Goal: Task Accomplishment & Management: Use online tool/utility

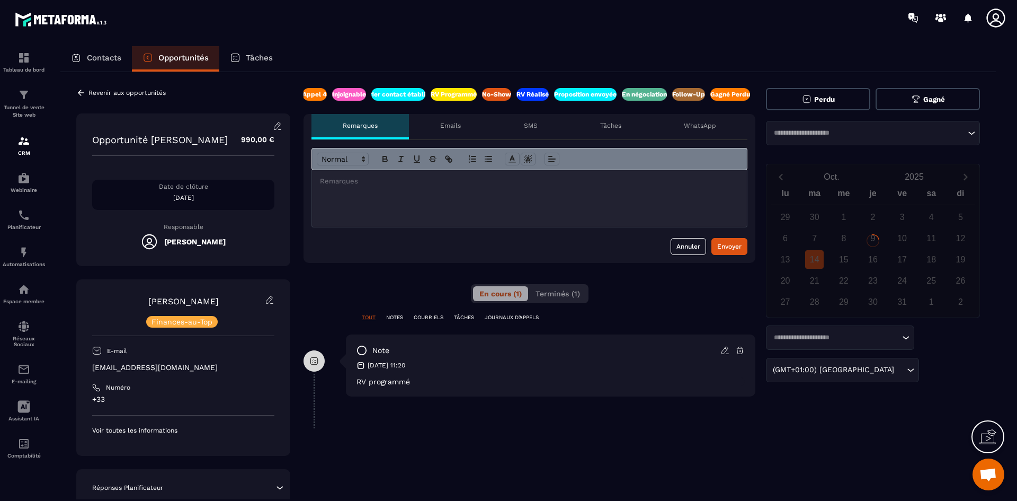
scroll to position [0, 140]
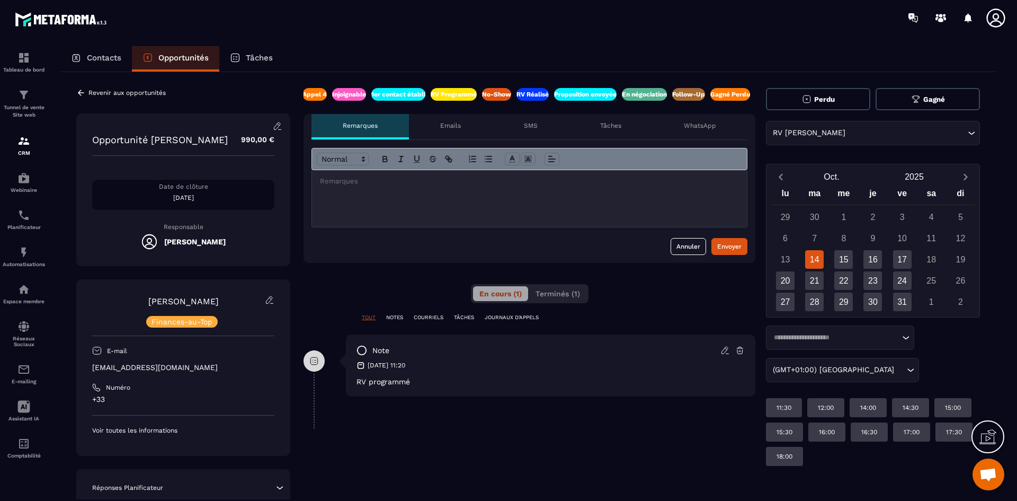
click at [320, 95] on p "Appel 4" at bounding box center [314, 94] width 24 height 8
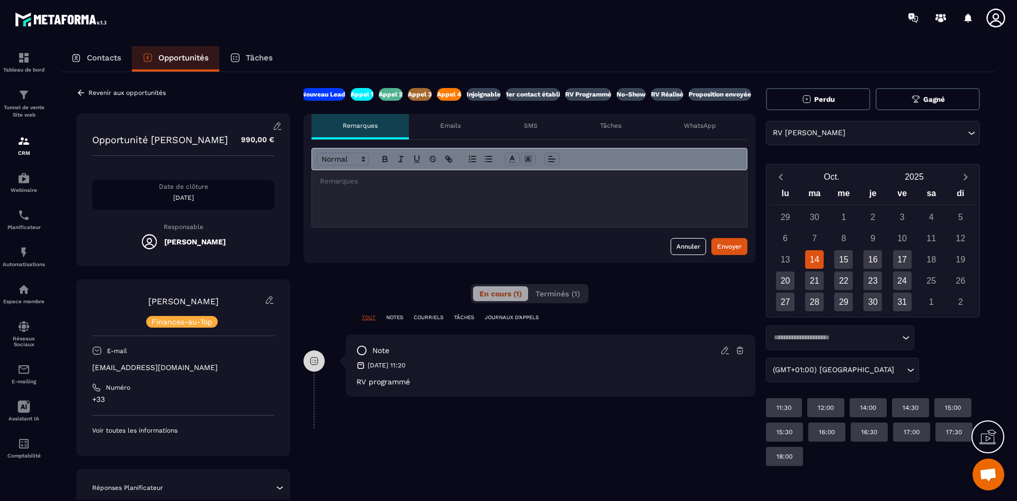
scroll to position [0, 0]
click at [320, 94] on p "Nouveau Lead" at bounding box center [326, 94] width 44 height 8
click at [423, 48] on div "Contacts Opportunités Tâches" at bounding box center [527, 58] width 935 height 25
click at [197, 55] on p "Opportunités" at bounding box center [183, 58] width 50 height 10
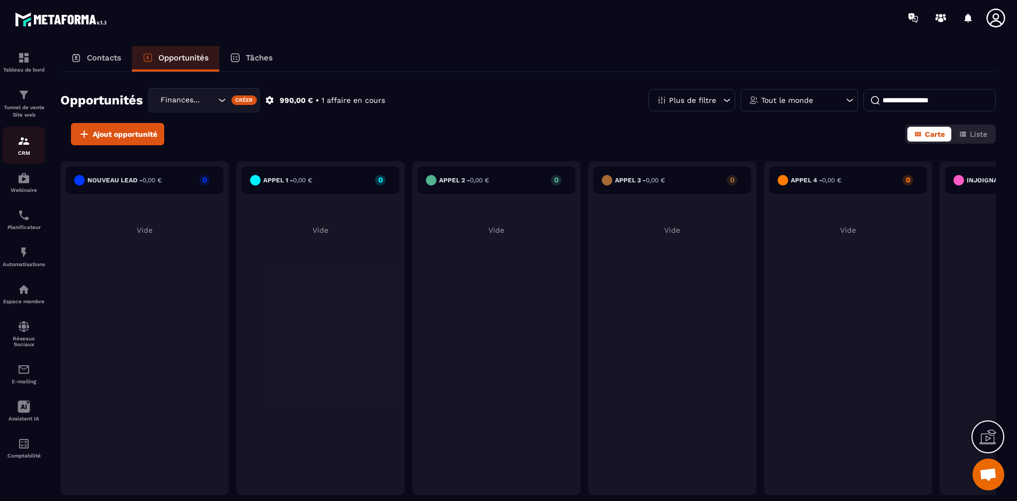
click at [39, 139] on div "CRM" at bounding box center [24, 145] width 42 height 21
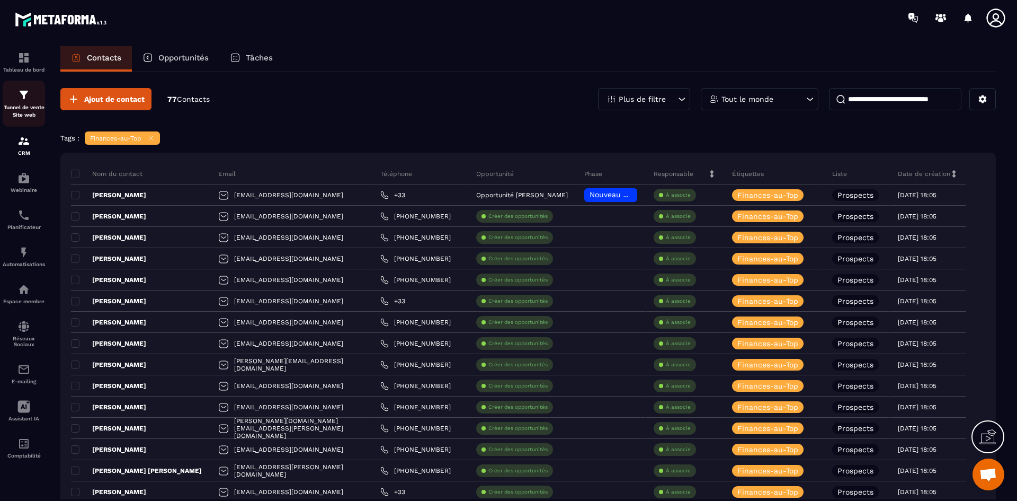
click at [15, 97] on div "Tunnel de vente Site web" at bounding box center [24, 103] width 42 height 30
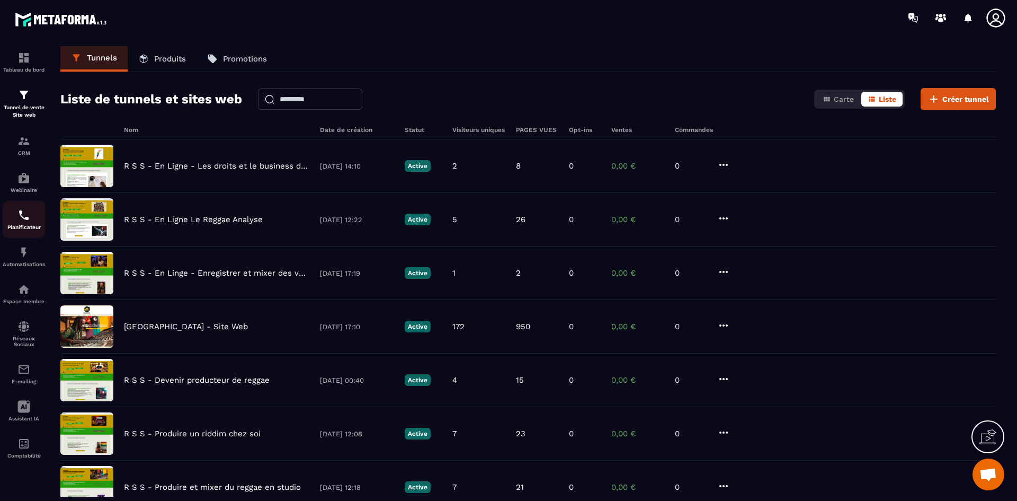
click at [28, 217] on img at bounding box center [23, 215] width 13 height 13
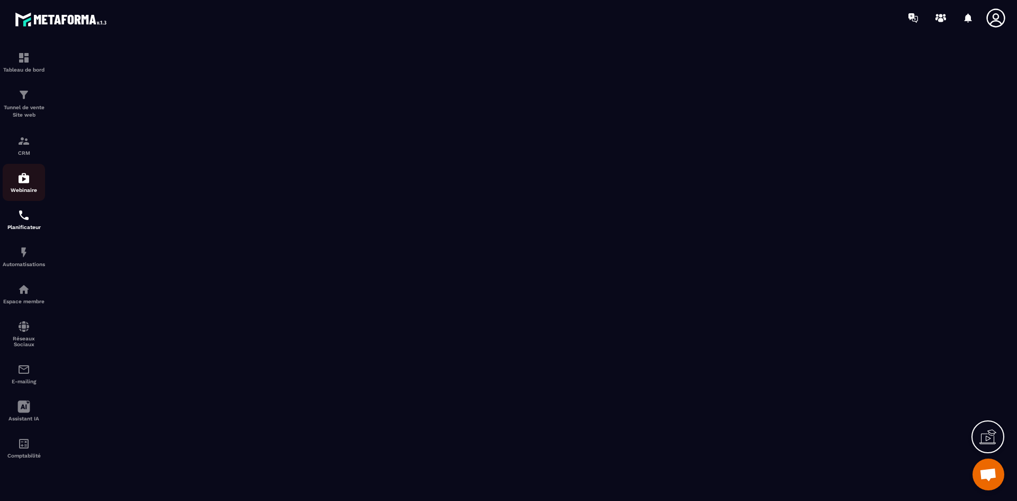
click at [19, 187] on p "Webinaire" at bounding box center [24, 190] width 42 height 6
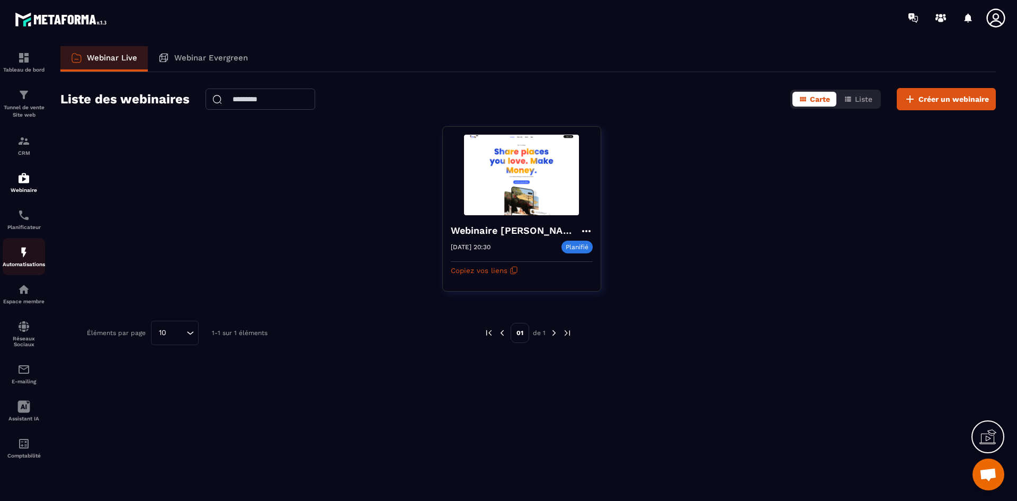
click at [20, 262] on p "Automatisations" at bounding box center [24, 264] width 42 height 6
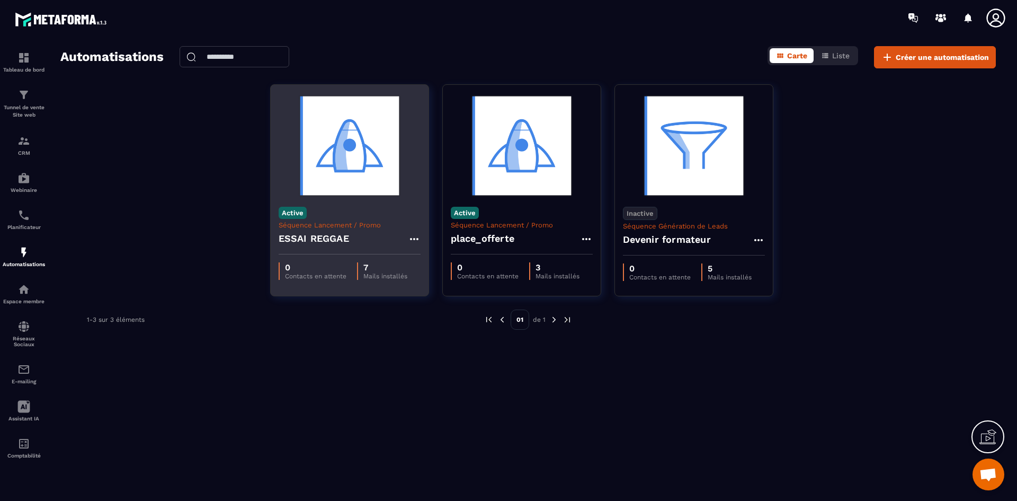
click at [349, 237] on div "ESSAI REGGAE" at bounding box center [350, 241] width 142 height 25
click at [301, 238] on h4 "ESSAI REGGAE" at bounding box center [314, 238] width 70 height 15
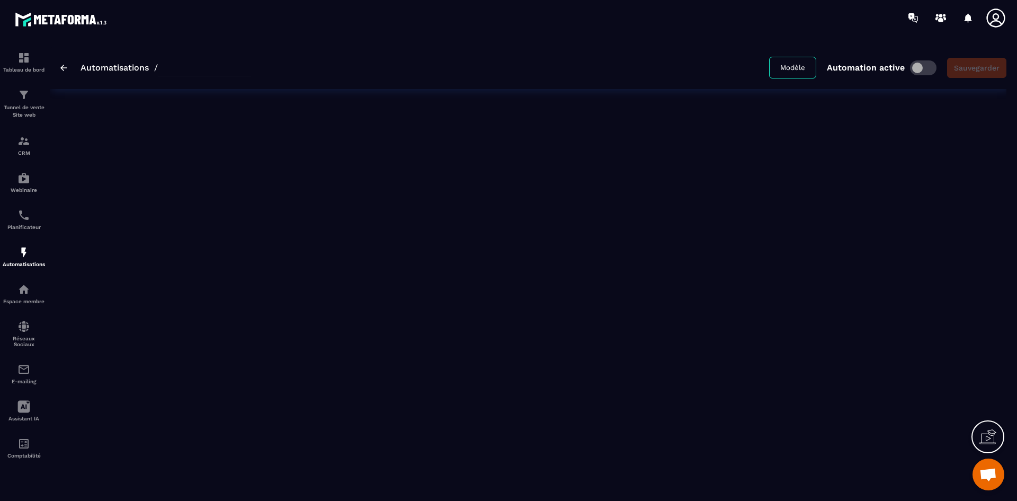
type input "**********"
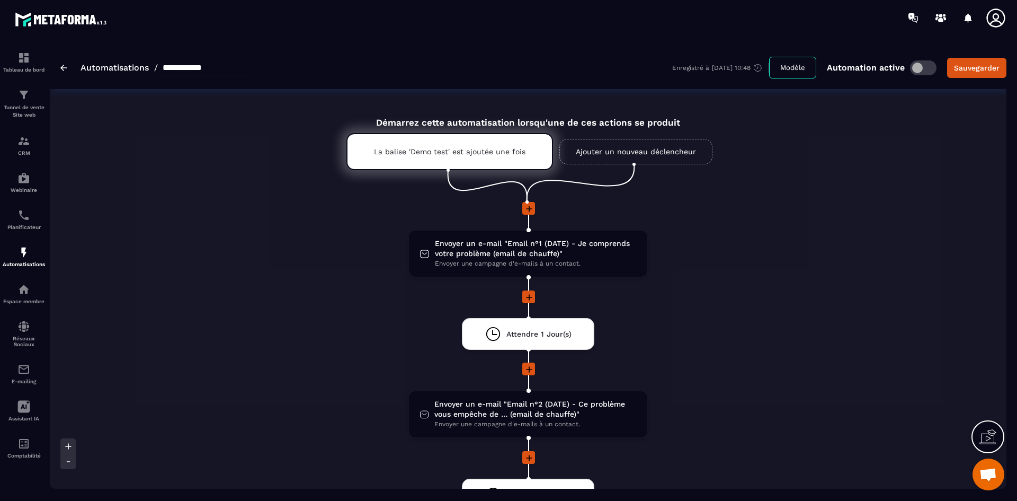
click at [597, 147] on link "Ajouter un nouveau déclencheur" at bounding box center [635, 151] width 153 height 25
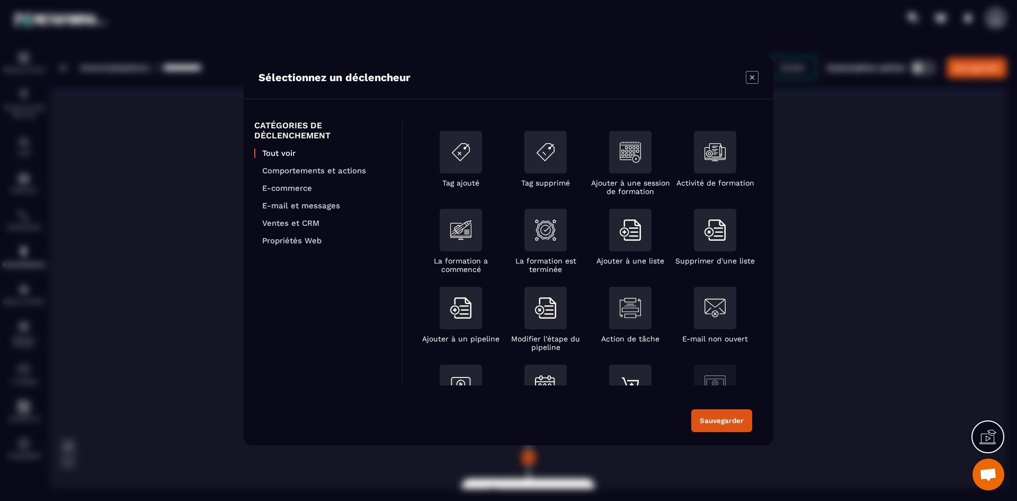
click at [832, 165] on section "Sélectionnez un déclencheur CATÉGORIES DE DÉCLENCHEMENT Tout voir Comportements…" at bounding box center [508, 250] width 1017 height 501
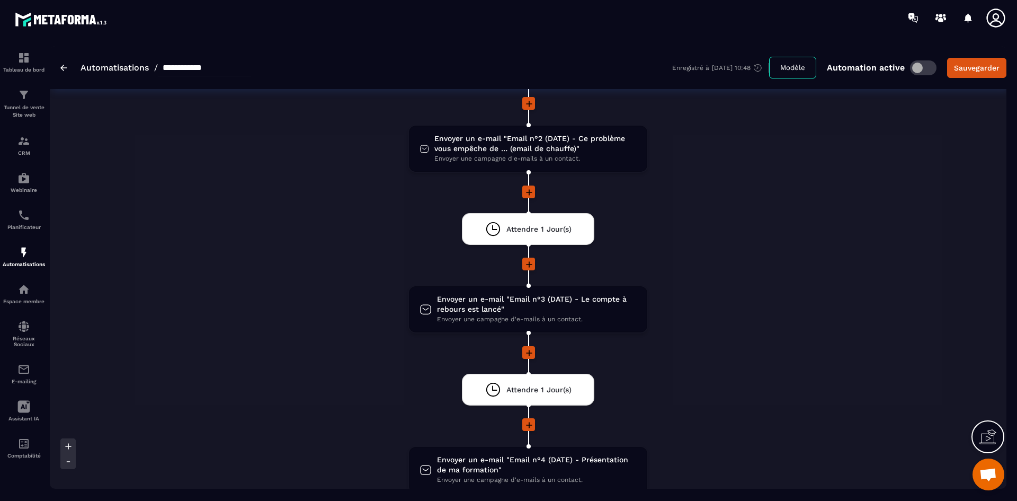
scroll to position [265, 0]
click at [501, 303] on span "Envoyer un e-mail "Email n°3 (DATE) - Le compte à rebours est lancé"" at bounding box center [537, 305] width 200 height 20
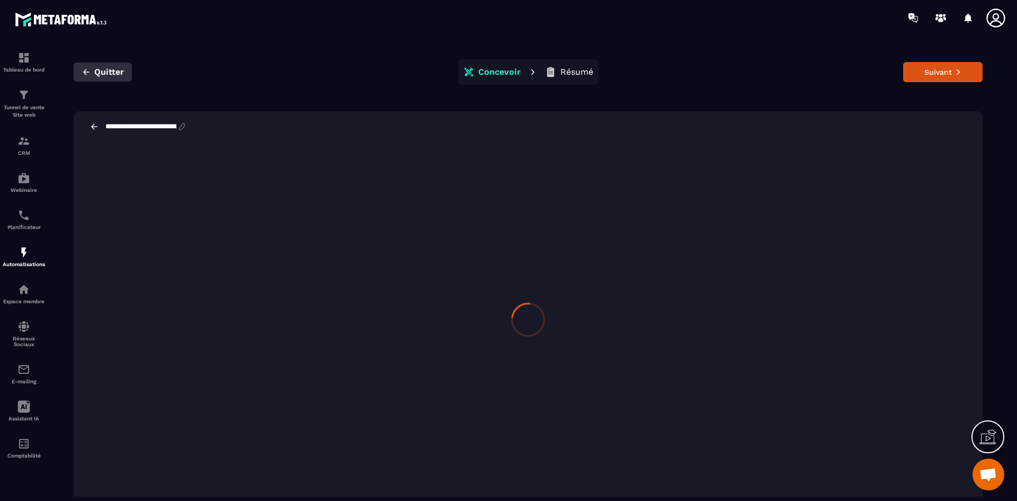
click at [102, 74] on span "Quitter" at bounding box center [109, 72] width 30 height 11
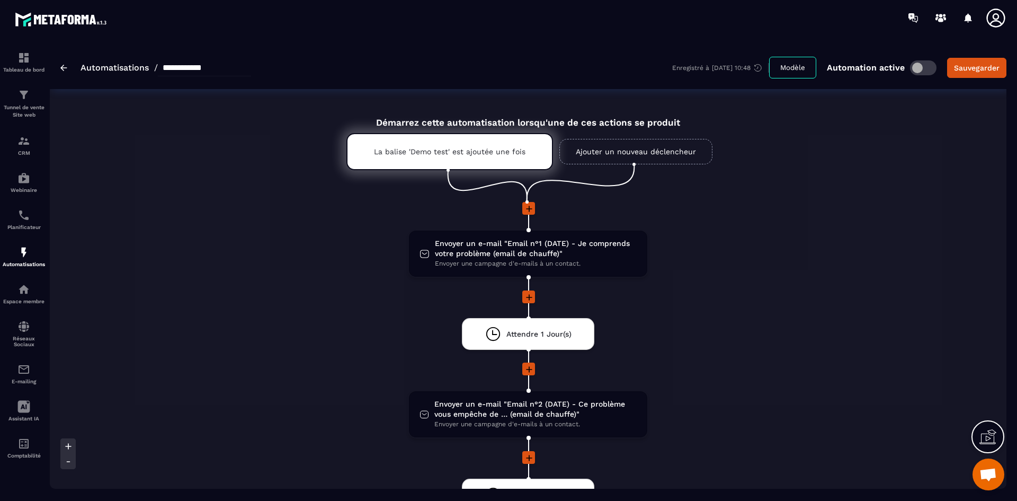
click at [525, 292] on icon at bounding box center [529, 297] width 11 height 11
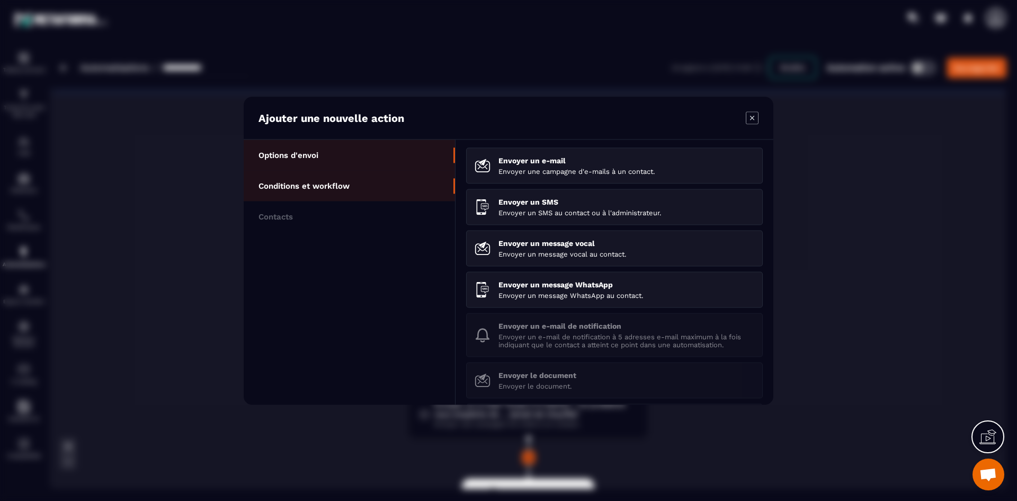
click at [317, 182] on p "Conditions et workflow" at bounding box center [304, 186] width 91 height 10
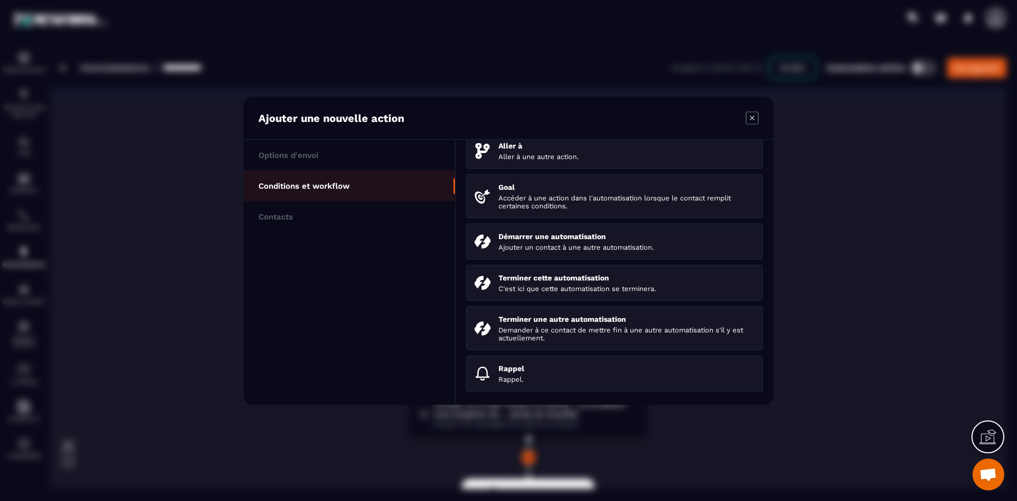
scroll to position [113, 0]
click at [253, 221] on li "Contacts" at bounding box center [349, 216] width 211 height 31
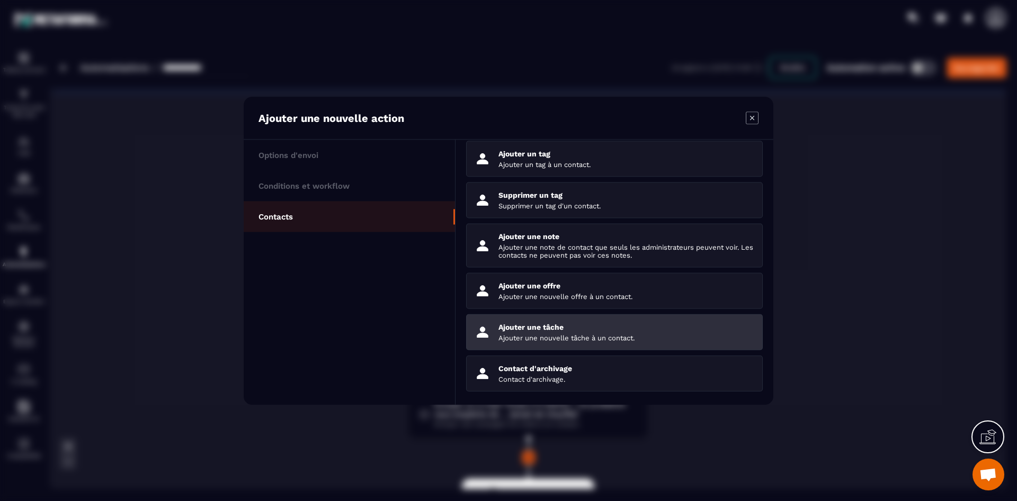
click at [559, 331] on div "Ajouter une tâche Ajouter une nouvelle tâche à un contact." at bounding box center [626, 331] width 256 height 19
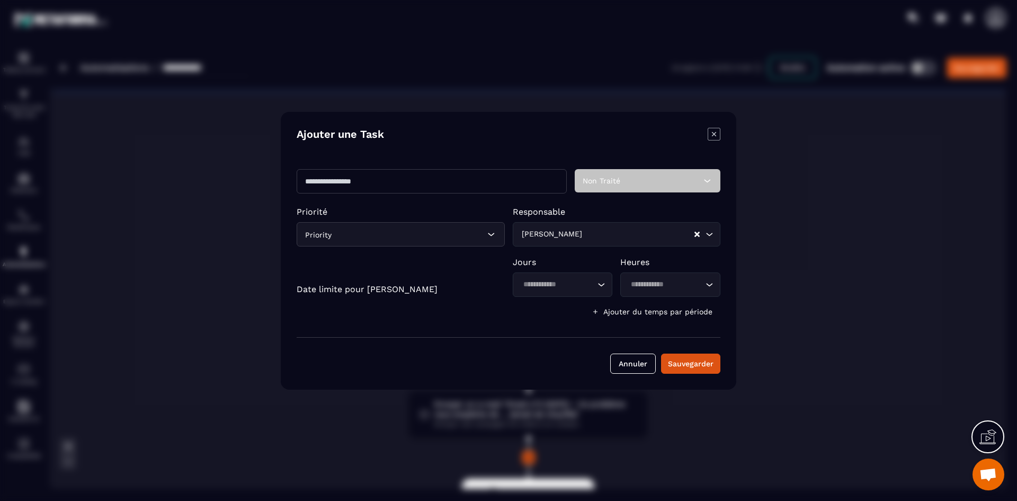
click at [709, 236] on icon "Search for option" at bounding box center [709, 234] width 11 height 11
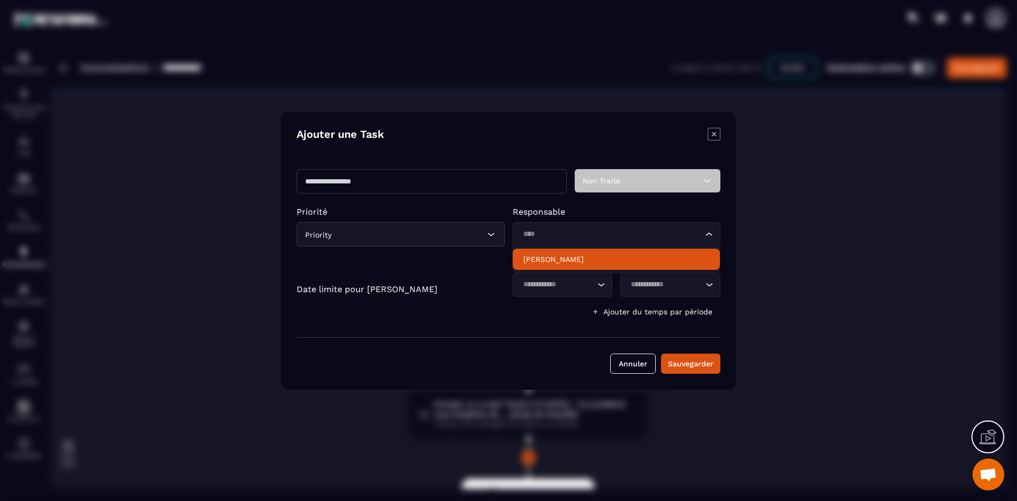
click at [586, 257] on p "[PERSON_NAME]" at bounding box center [616, 259] width 186 height 11
type input "****"
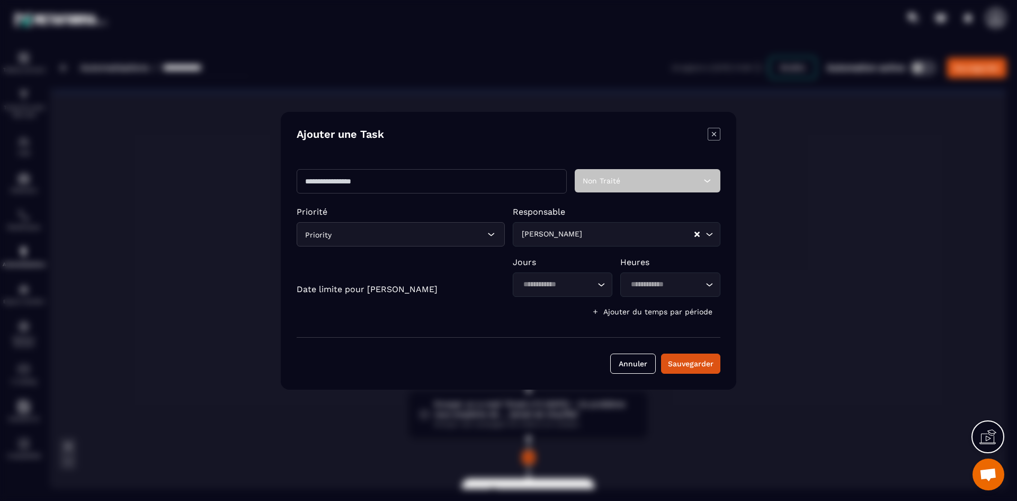
click at [599, 286] on icon "Search for option" at bounding box center [601, 284] width 11 height 11
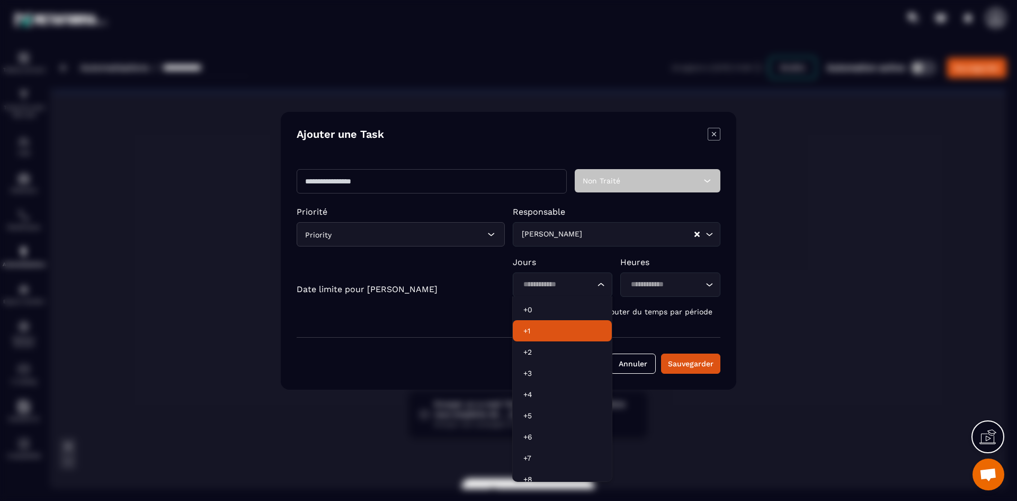
click at [553, 326] on p "+1" at bounding box center [562, 330] width 78 height 11
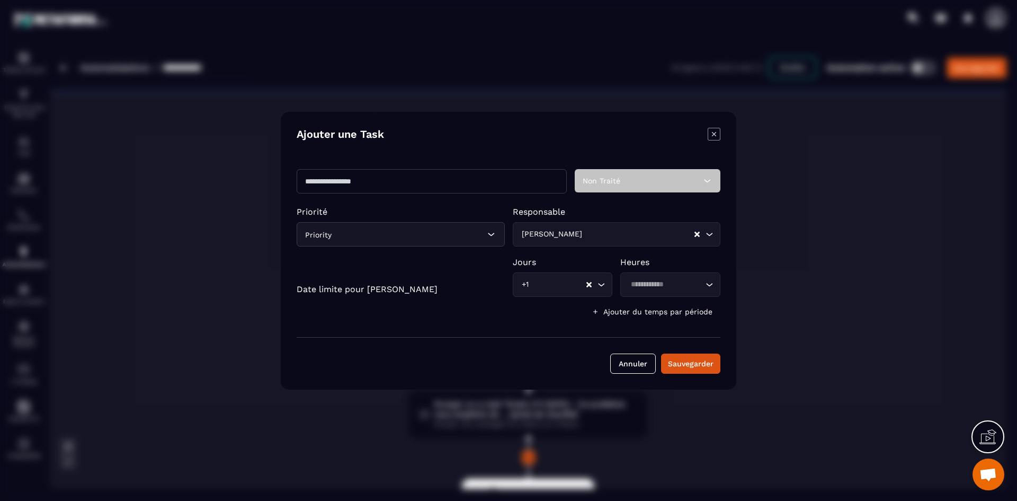
click at [708, 288] on icon "Search for option" at bounding box center [709, 284] width 11 height 11
click at [683, 259] on p "Heures" at bounding box center [670, 262] width 100 height 10
click at [335, 180] on input "Modal window" at bounding box center [432, 181] width 270 height 24
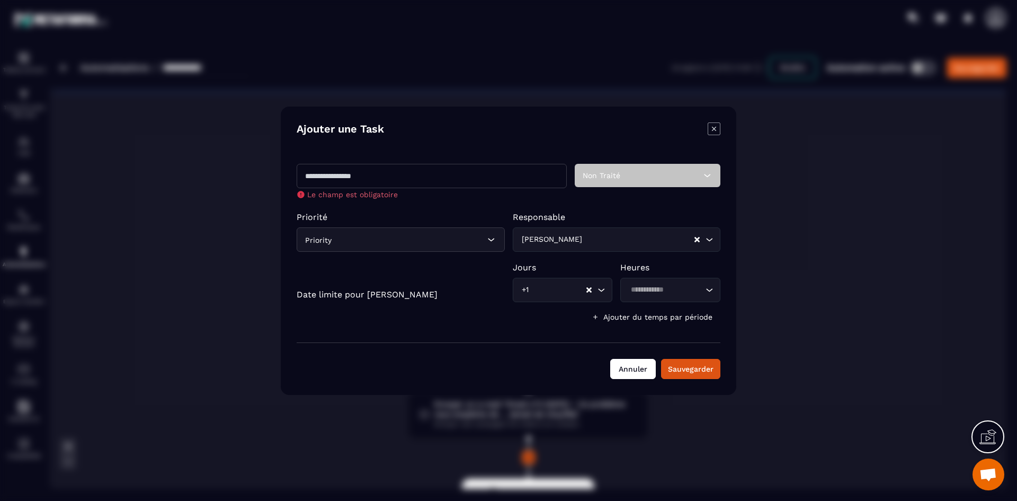
click at [638, 362] on button "Annuler" at bounding box center [633, 369] width 46 height 20
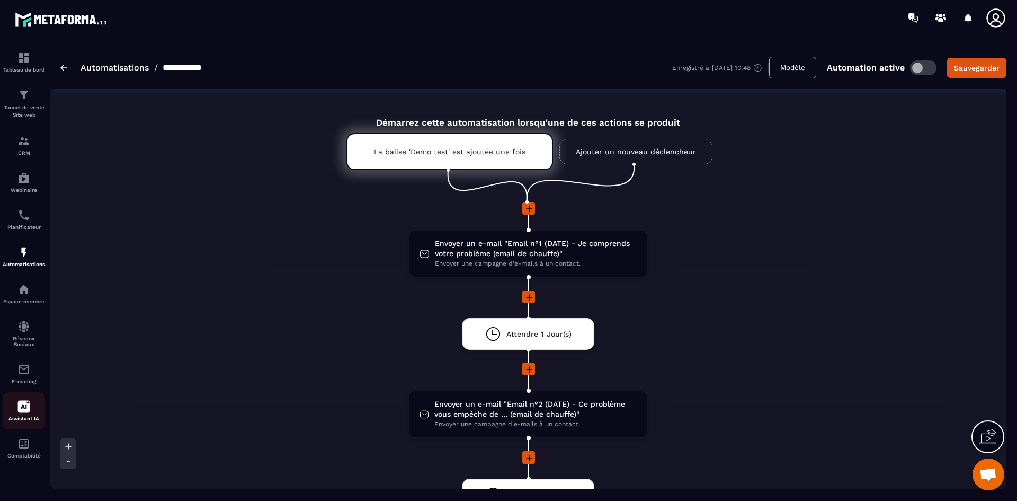
click at [29, 402] on icon at bounding box center [24, 406] width 12 height 12
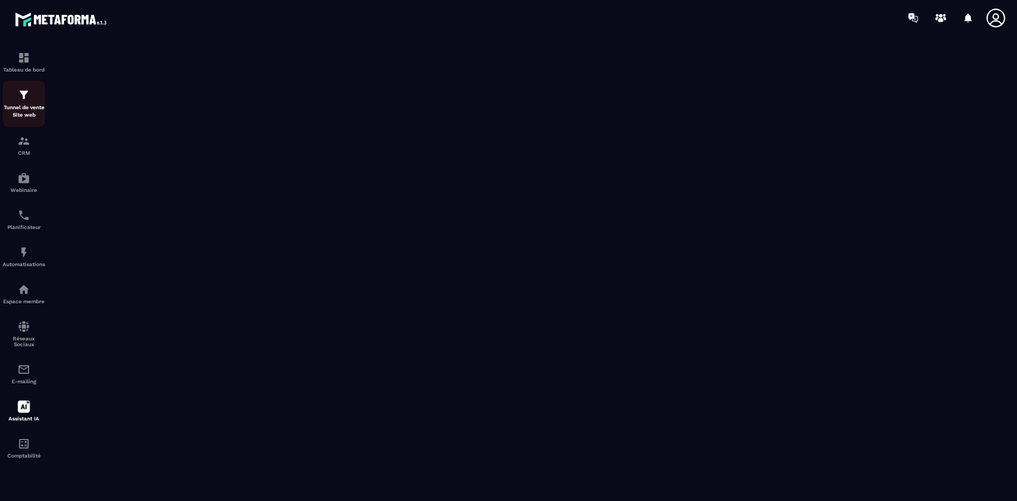
click at [21, 110] on p "Tunnel de vente Site web" at bounding box center [24, 111] width 42 height 15
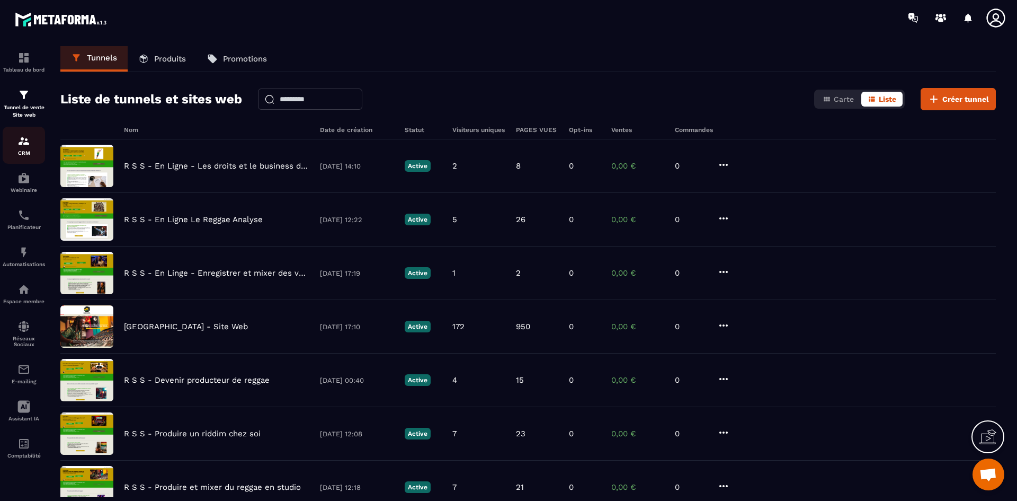
click at [33, 146] on div "CRM" at bounding box center [24, 145] width 42 height 21
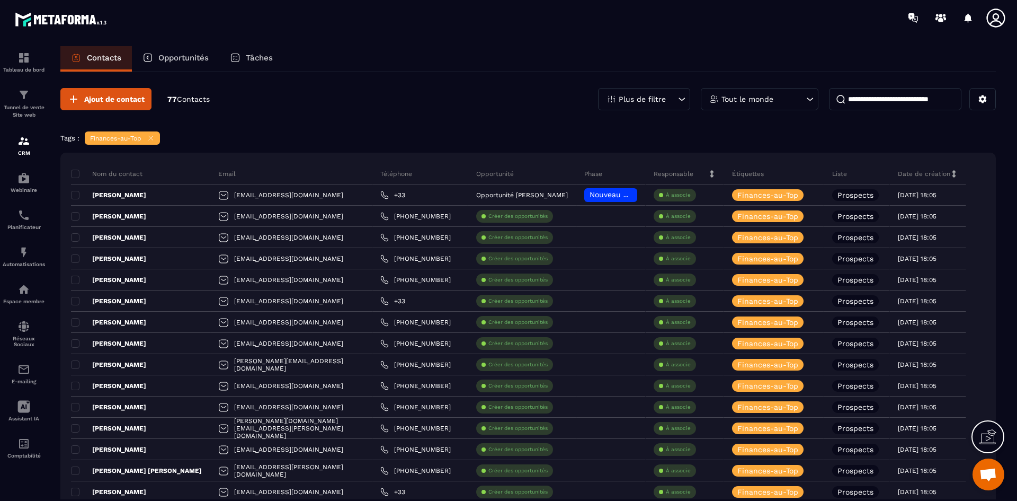
click at [324, 95] on div "Ajout de contact 77 Contacts Plus de filtre Tout le monde" at bounding box center [527, 99] width 935 height 22
